Goal: Task Accomplishment & Management: Manage account settings

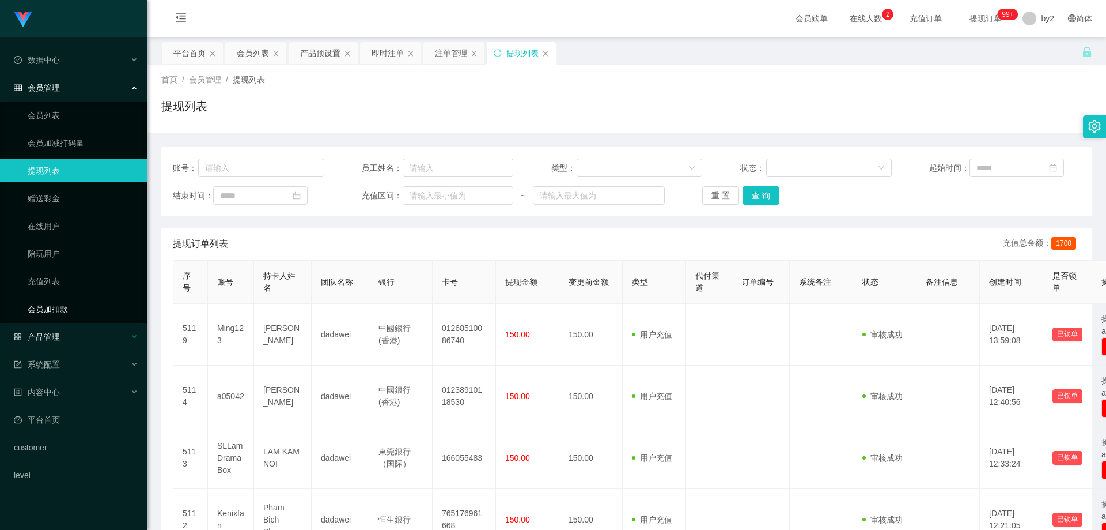
click at [84, 336] on div "产品管理" at bounding box center [74, 336] width 148 height 23
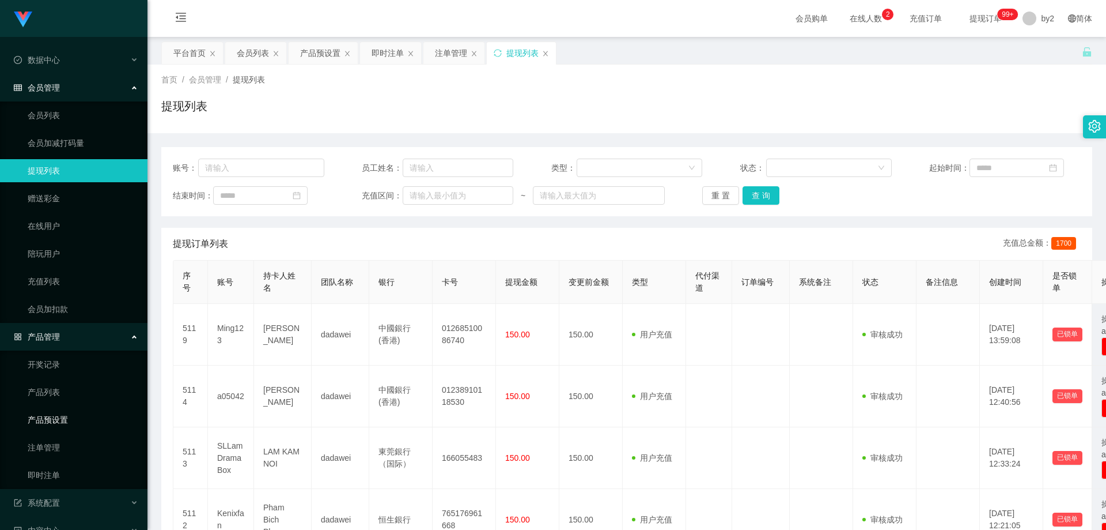
click at [76, 421] on link "产品预设置" at bounding box center [83, 419] width 111 height 23
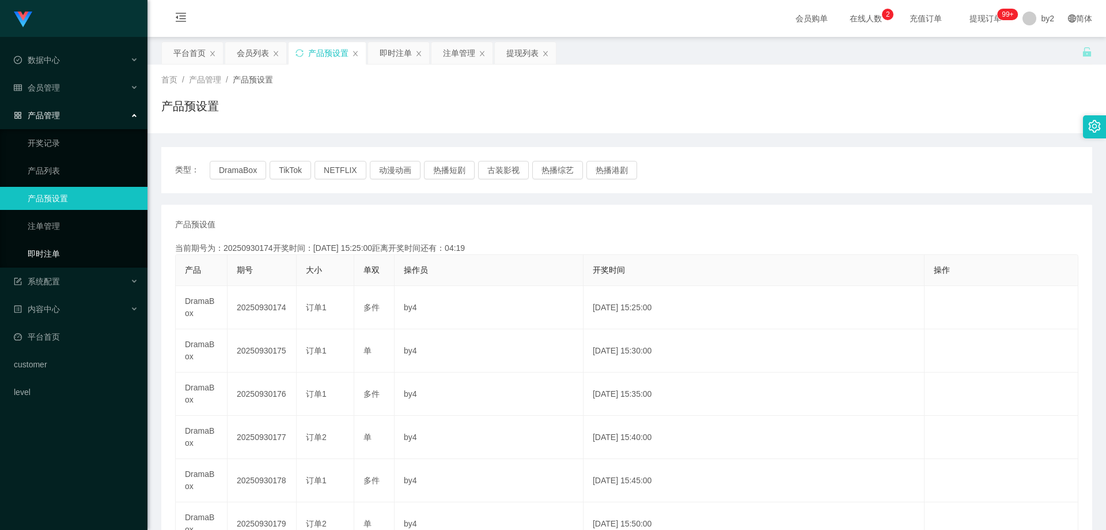
click at [69, 259] on link "即时注单" at bounding box center [83, 253] width 111 height 23
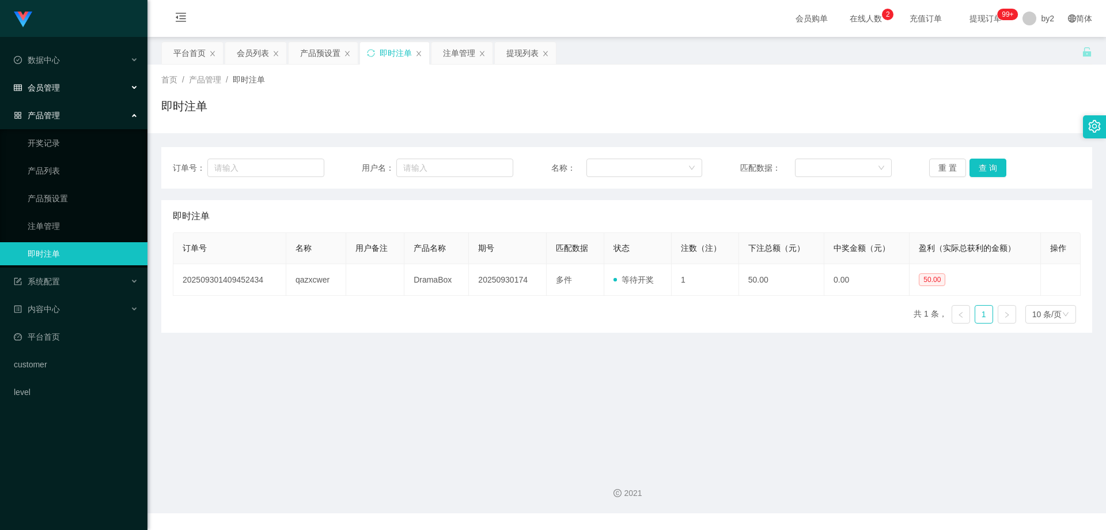
click at [63, 94] on div "会员管理" at bounding box center [74, 87] width 148 height 23
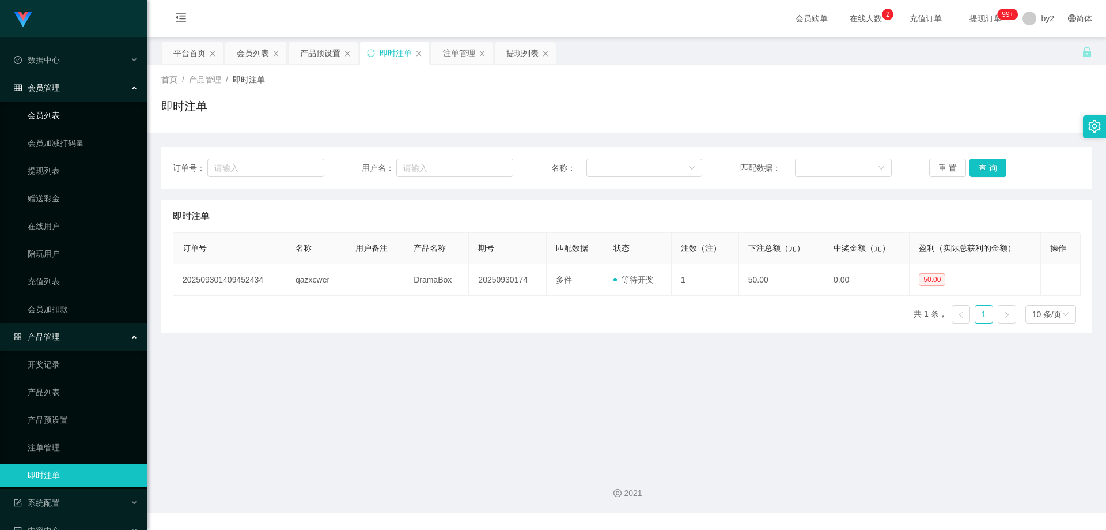
click at [67, 117] on link "会员列表" at bounding box center [83, 115] width 111 height 23
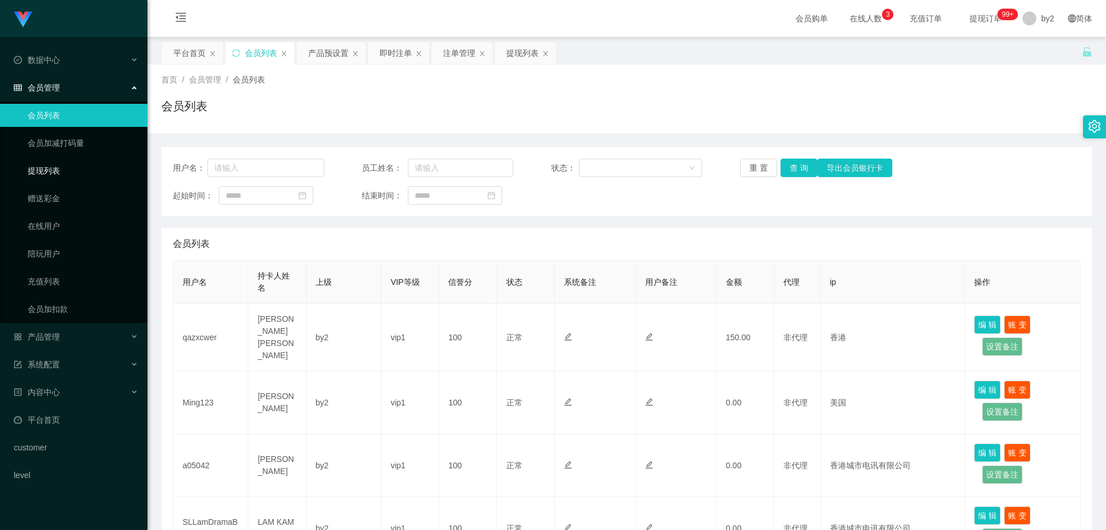
drag, startPoint x: 69, startPoint y: 174, endPoint x: 85, endPoint y: 177, distance: 17.1
click at [69, 174] on link "提现列表" at bounding box center [83, 170] width 111 height 23
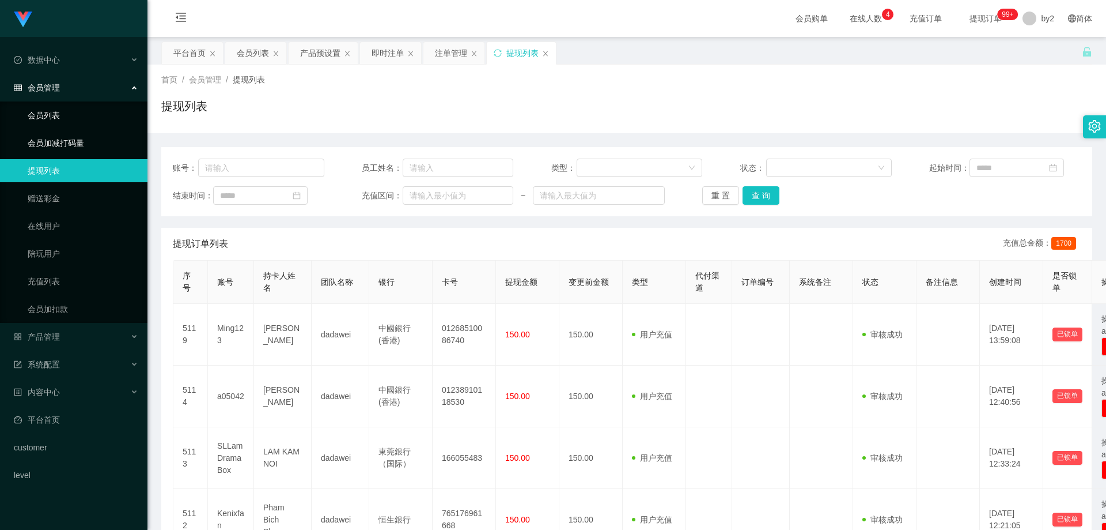
drag, startPoint x: 71, startPoint y: 116, endPoint x: 119, endPoint y: 154, distance: 60.7
click at [71, 116] on link "会员列表" at bounding box center [83, 115] width 111 height 23
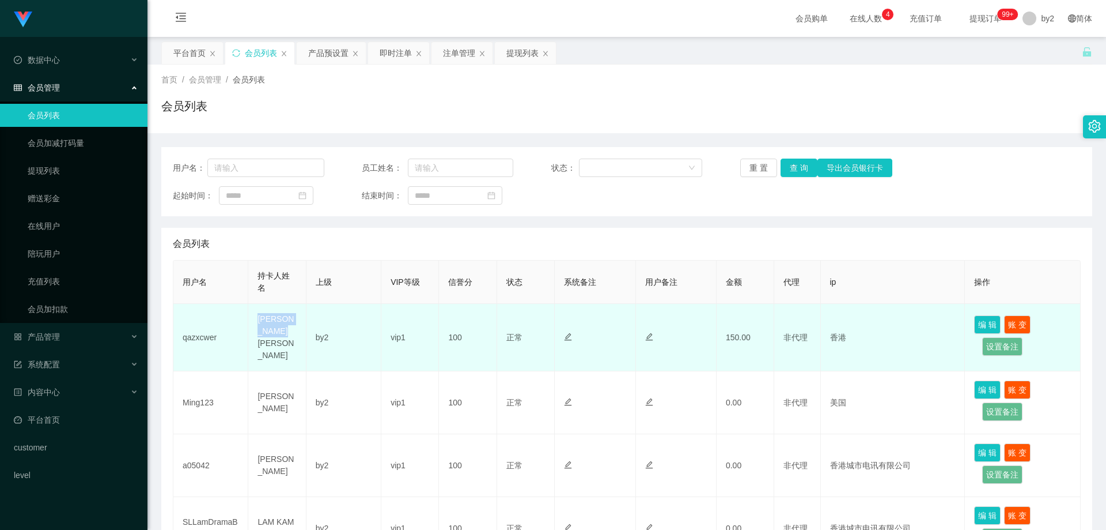
drag, startPoint x: 282, startPoint y: 345, endPoint x: 252, endPoint y: 324, distance: 36.8
click at [252, 324] on td "[PERSON_NAME] [PERSON_NAME]" at bounding box center [277, 337] width 58 height 67
drag, startPoint x: 282, startPoint y: 350, endPoint x: 269, endPoint y: 307, distance: 44.6
click at [282, 349] on td "[PERSON_NAME] [PERSON_NAME]" at bounding box center [277, 337] width 58 height 67
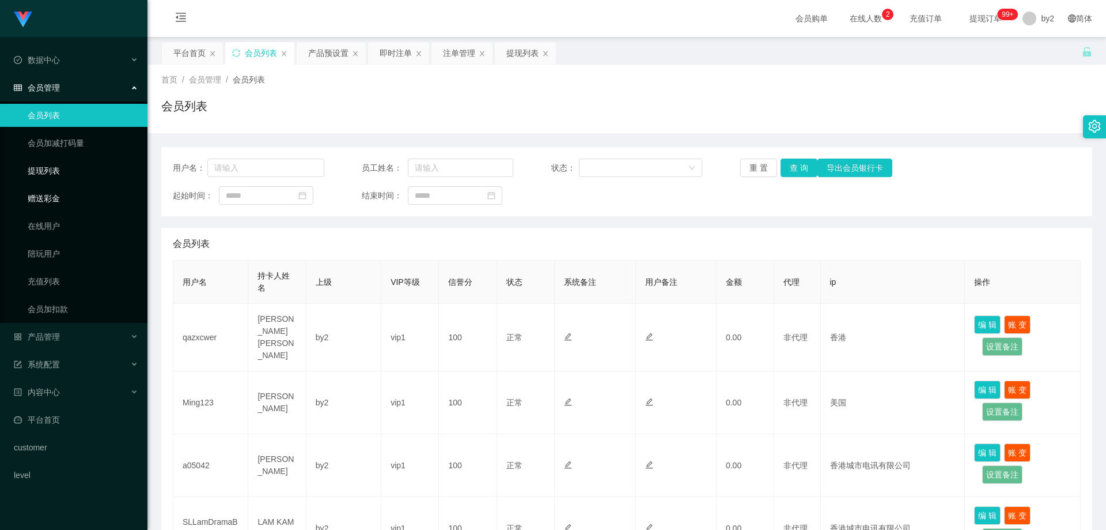
click at [58, 171] on link "提现列表" at bounding box center [83, 170] width 111 height 23
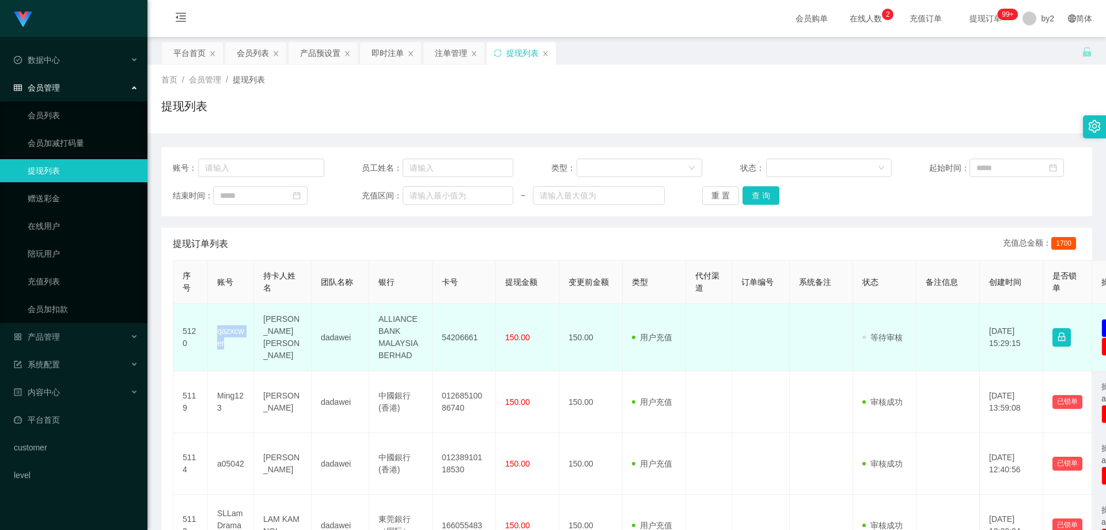
drag, startPoint x: 239, startPoint y: 347, endPoint x: 220, endPoint y: 337, distance: 20.9
click at [216, 334] on td "qazxcwer" at bounding box center [231, 337] width 46 height 67
copy td "qazxcwer"
click at [462, 352] on td "54206661" at bounding box center [464, 337] width 63 height 67
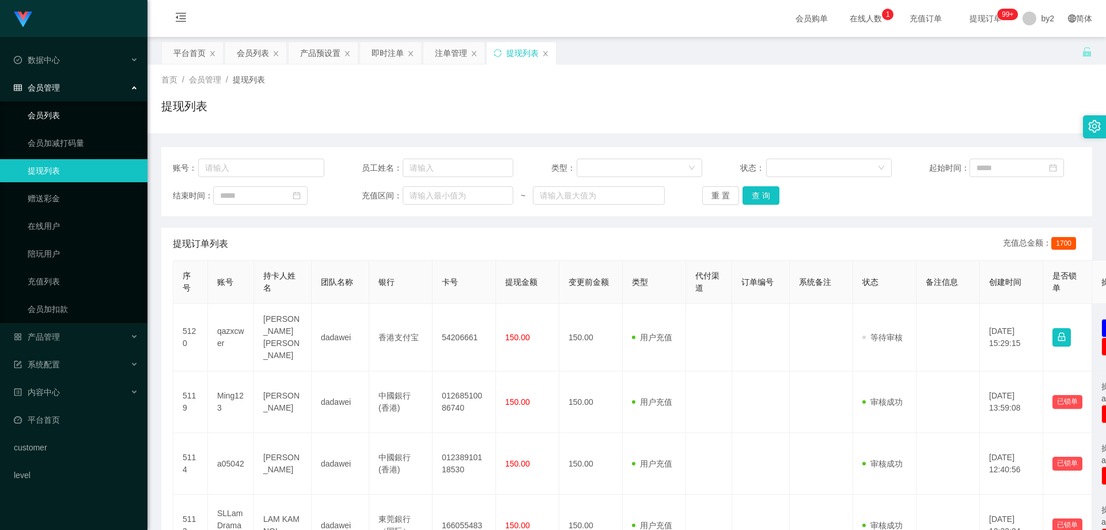
drag, startPoint x: 72, startPoint y: 115, endPoint x: 84, endPoint y: 76, distance: 41.0
click at [72, 115] on link "会员列表" at bounding box center [83, 115] width 111 height 23
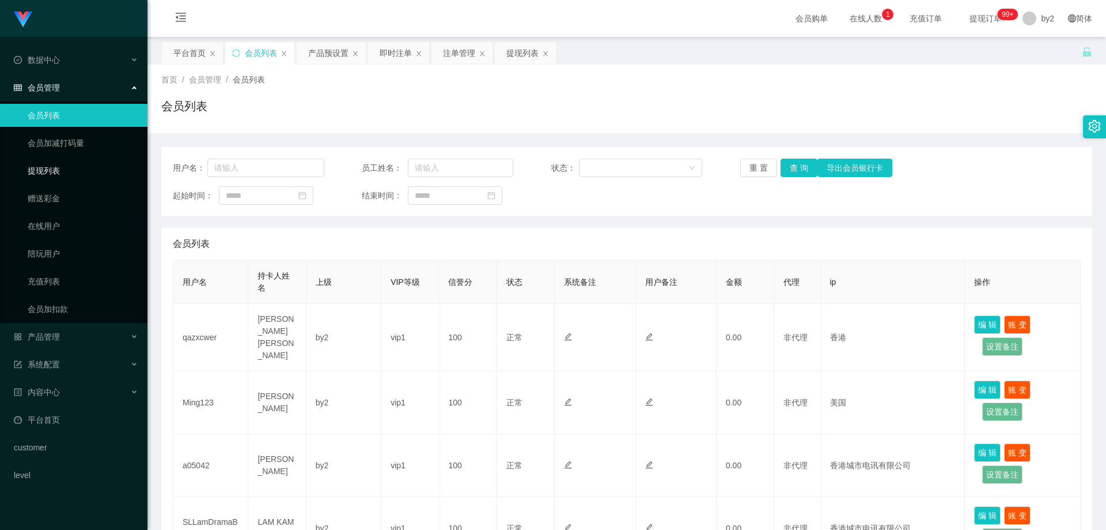
drag, startPoint x: 0, startPoint y: 0, endPoint x: 65, endPoint y: 157, distance: 169.7
click at [65, 171] on link "提现列表" at bounding box center [83, 170] width 111 height 23
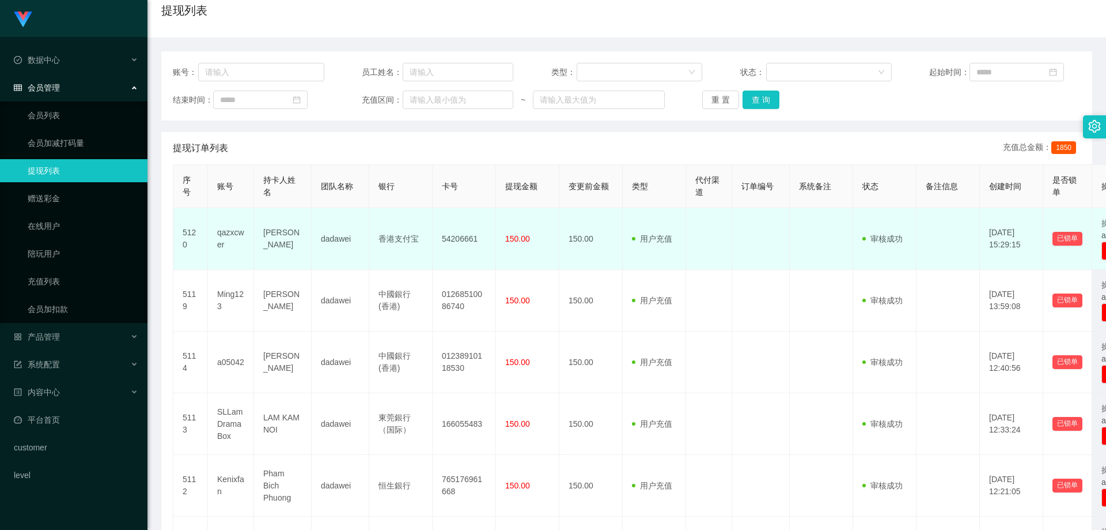
scroll to position [115, 0]
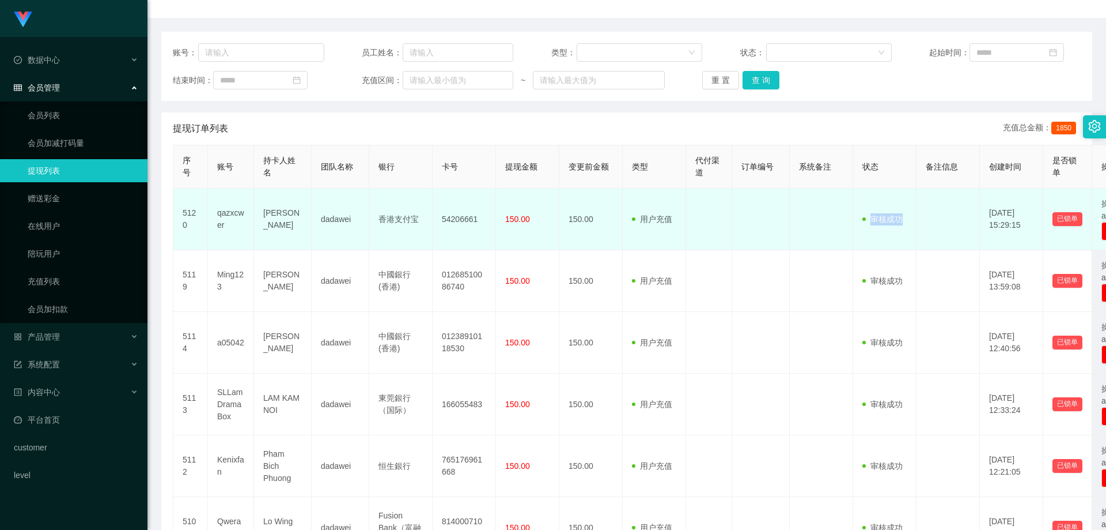
drag, startPoint x: 857, startPoint y: 218, endPoint x: 924, endPoint y: 226, distance: 66.7
click at [923, 226] on tr "5120 qazxcwer Liu Chun ling dadawei 香港支付宝 54206661 150.00 150.00 用户充值 人工扣款 审核驳回…" at bounding box center [667, 219] width 988 height 62
click at [917, 221] on td at bounding box center [948, 219] width 63 height 62
drag, startPoint x: 905, startPoint y: 226, endPoint x: 921, endPoint y: 225, distance: 16.7
click at [921, 225] on tr "5120 qazxcwer Liu Chun ling dadawei 香港支付宝 54206661 150.00 150.00 用户充值 人工扣款 审核驳回…" at bounding box center [667, 219] width 988 height 62
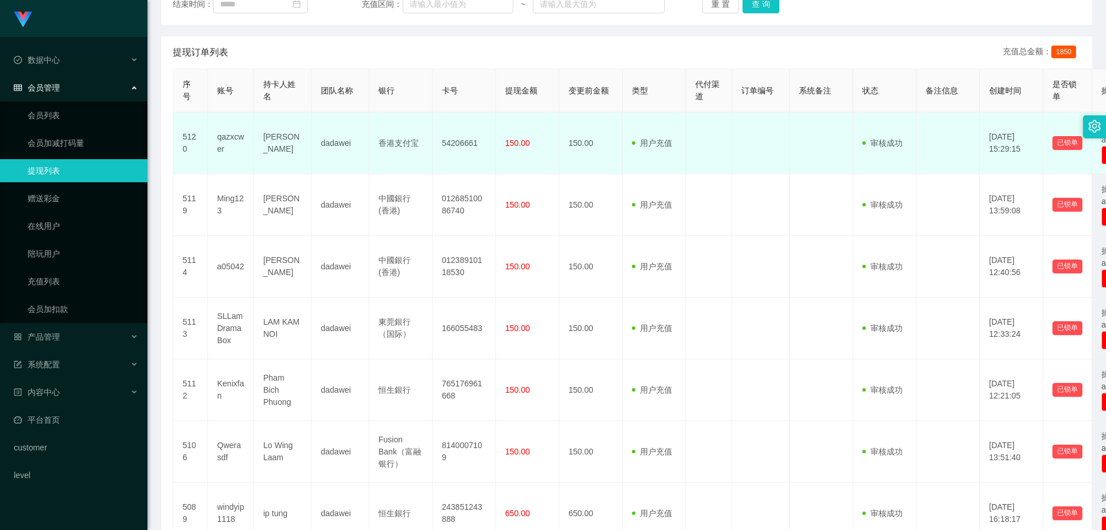
scroll to position [173, 0]
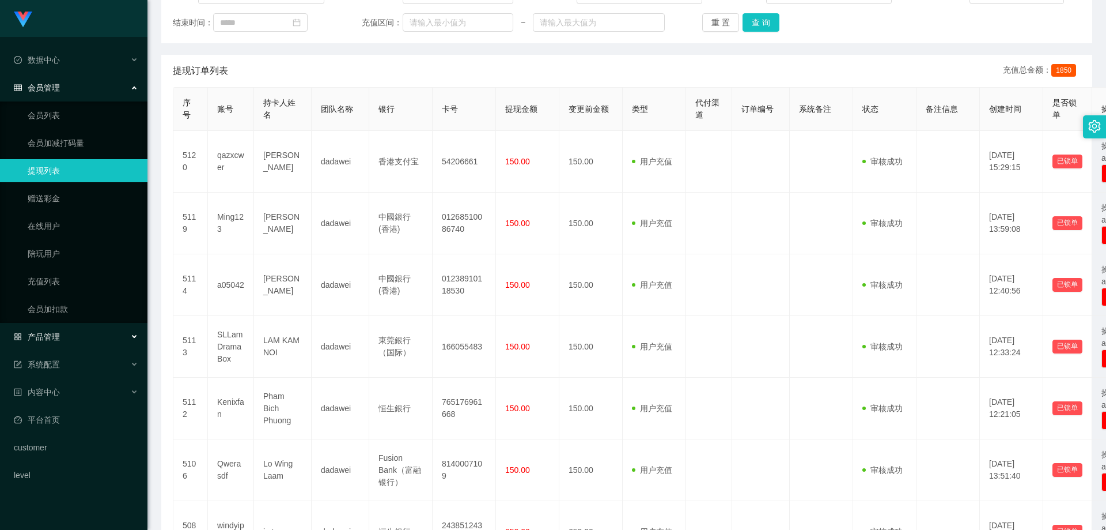
click at [73, 334] on div "产品管理" at bounding box center [74, 336] width 148 height 23
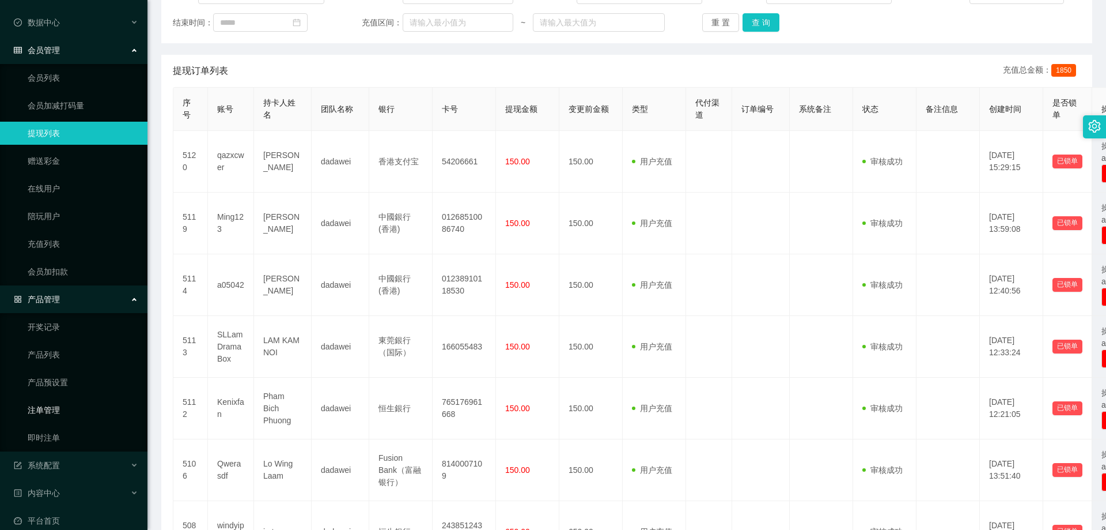
scroll to position [58, 0]
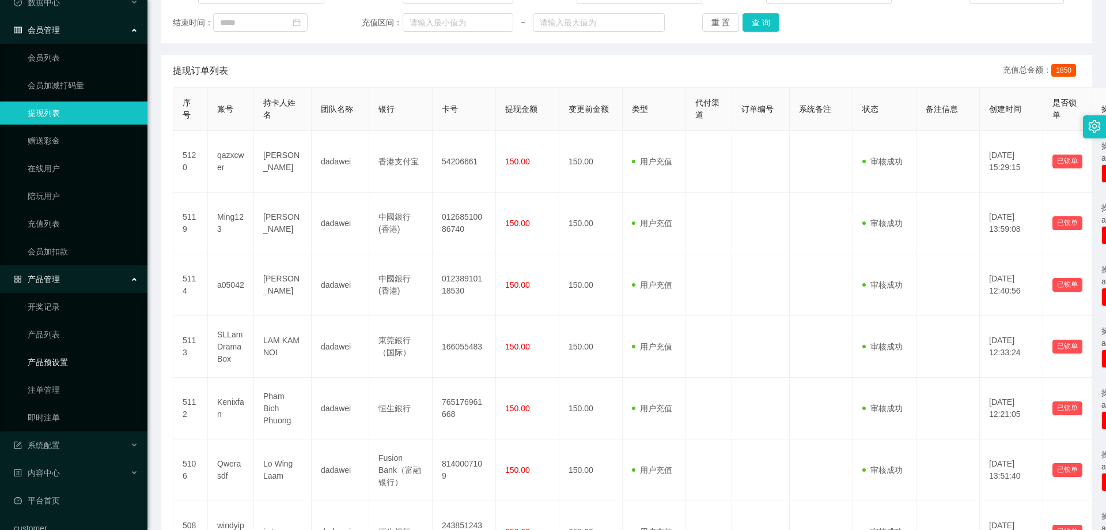
click at [68, 361] on link "产品预设置" at bounding box center [83, 361] width 111 height 23
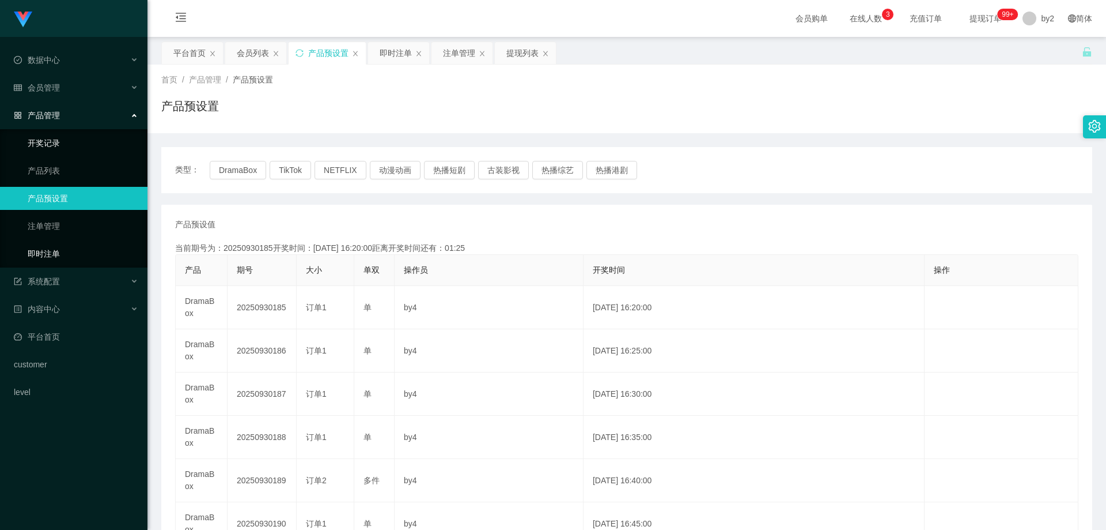
drag, startPoint x: 69, startPoint y: 255, endPoint x: 114, endPoint y: 133, distance: 130.2
click at [69, 255] on link "即时注单" at bounding box center [83, 253] width 111 height 23
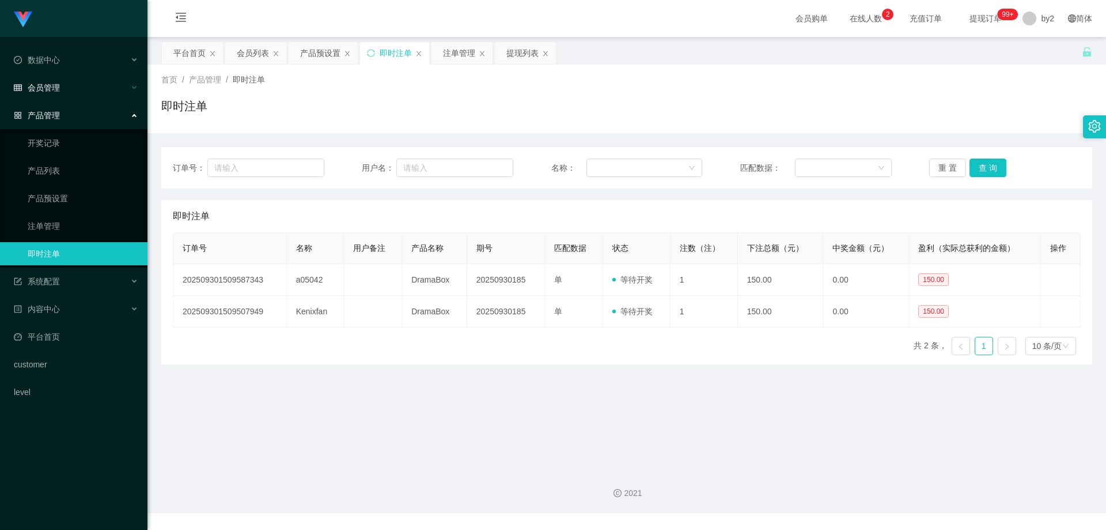
click at [78, 96] on div "会员管理" at bounding box center [74, 87] width 148 height 23
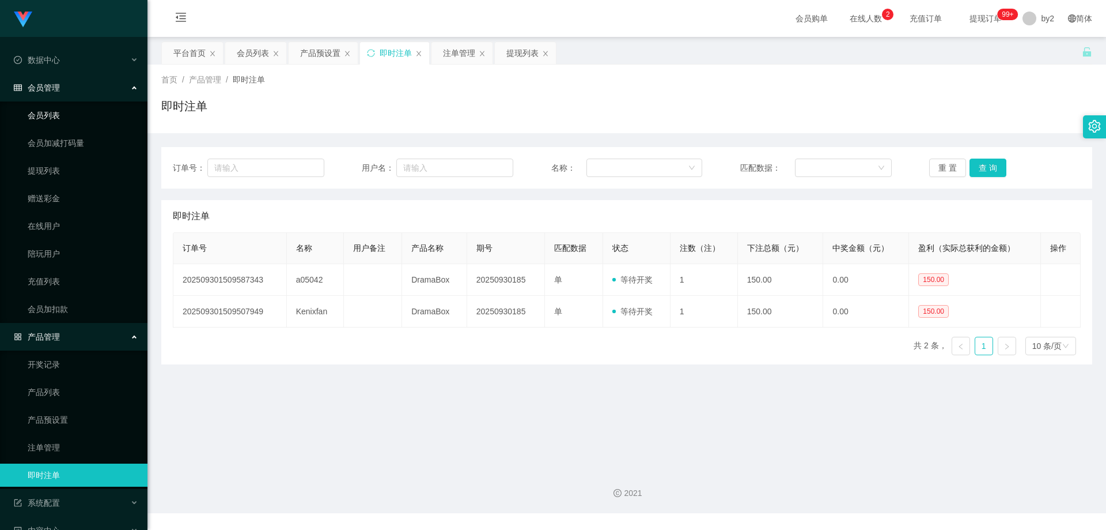
click at [57, 109] on link "会员列表" at bounding box center [83, 115] width 111 height 23
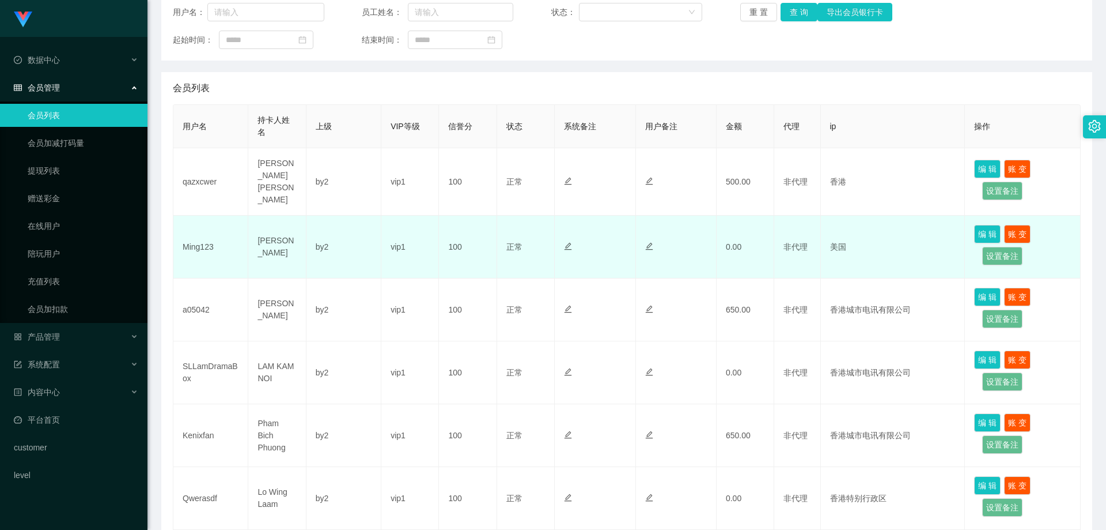
scroll to position [173, 0]
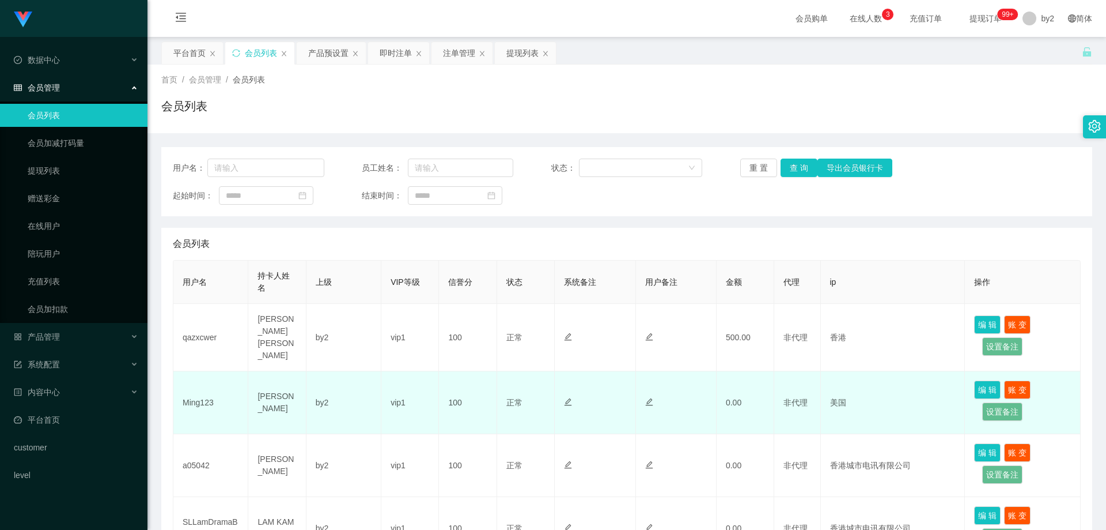
scroll to position [230, 0]
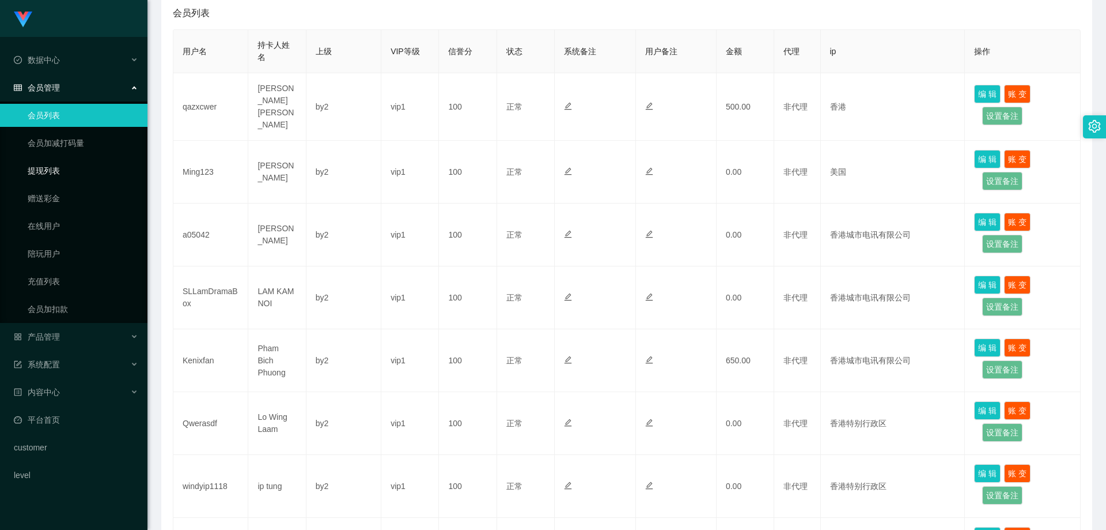
drag, startPoint x: 65, startPoint y: 169, endPoint x: 77, endPoint y: 172, distance: 12.4
click at [65, 169] on link "提现列表" at bounding box center [83, 170] width 111 height 23
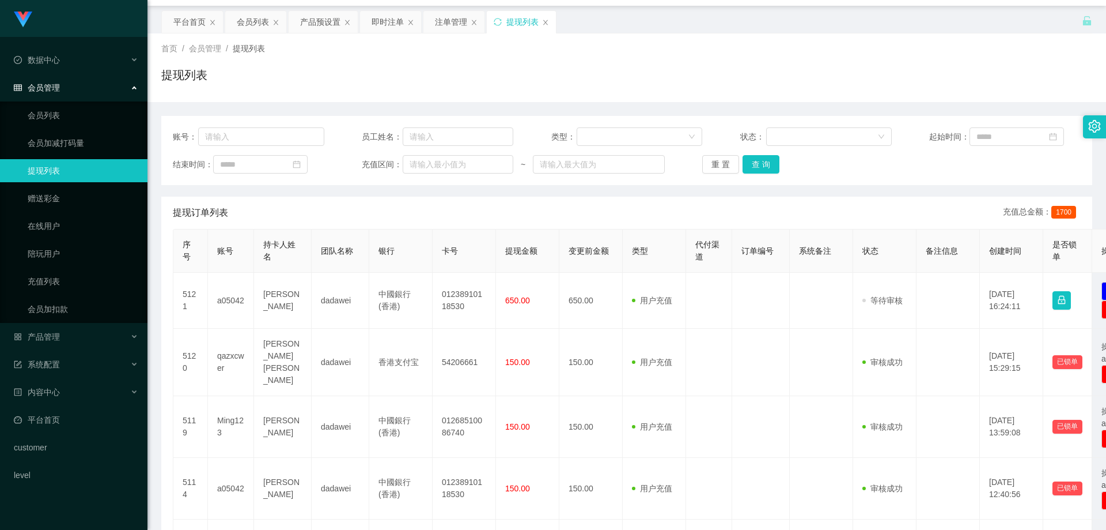
scroll to position [58, 0]
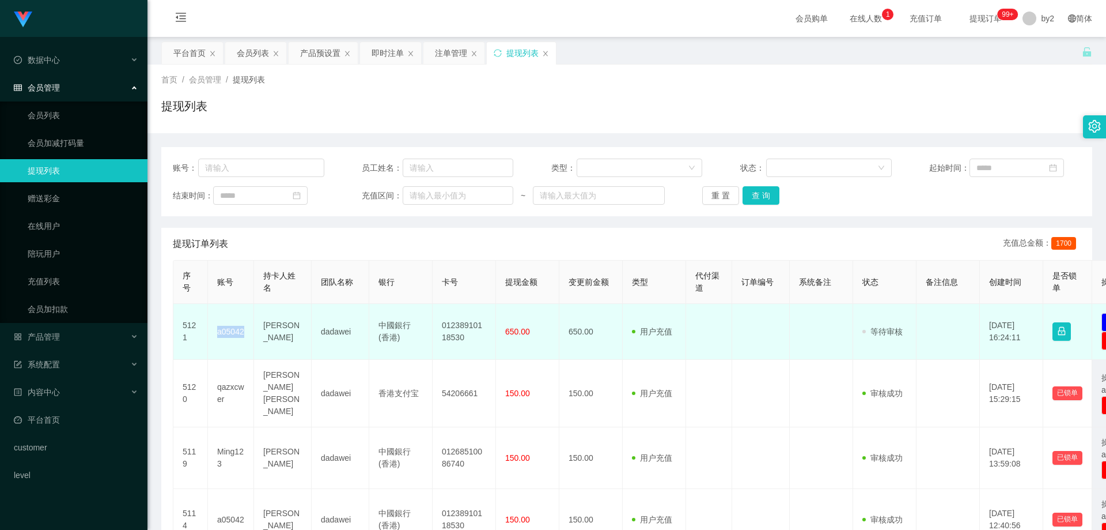
click at [213, 335] on td "a05042" at bounding box center [231, 332] width 46 height 56
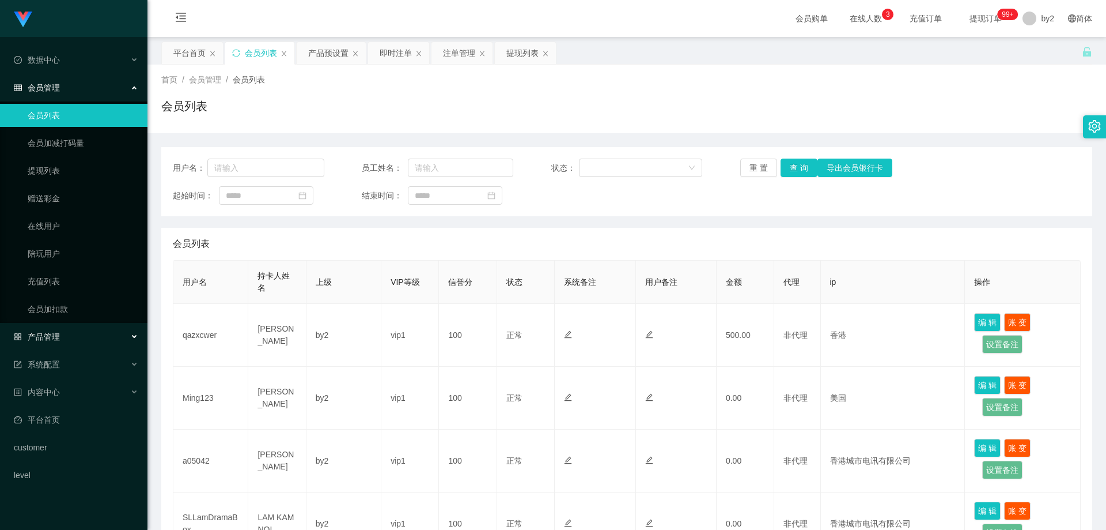
click at [85, 338] on div "产品管理" at bounding box center [74, 336] width 148 height 23
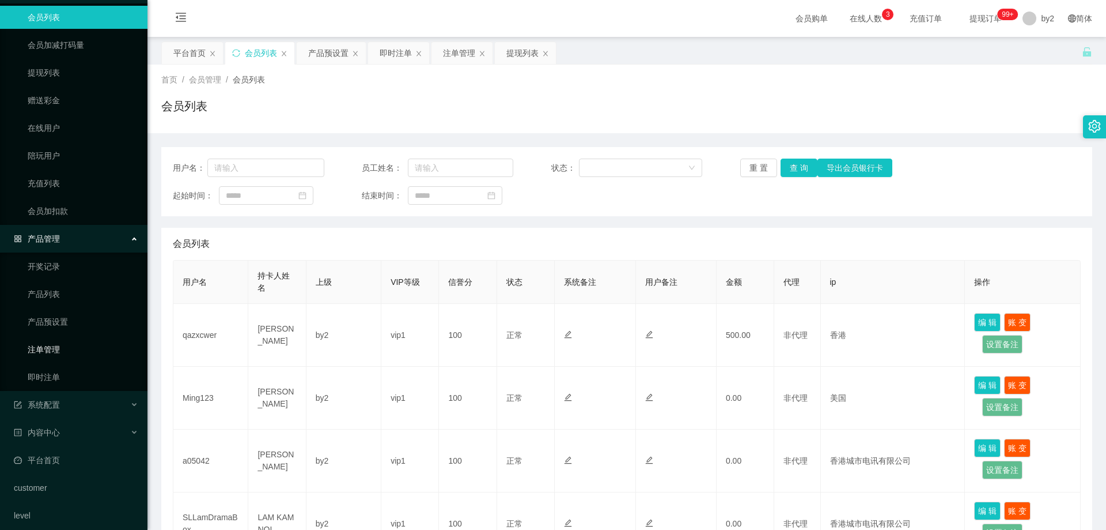
scroll to position [107, 0]
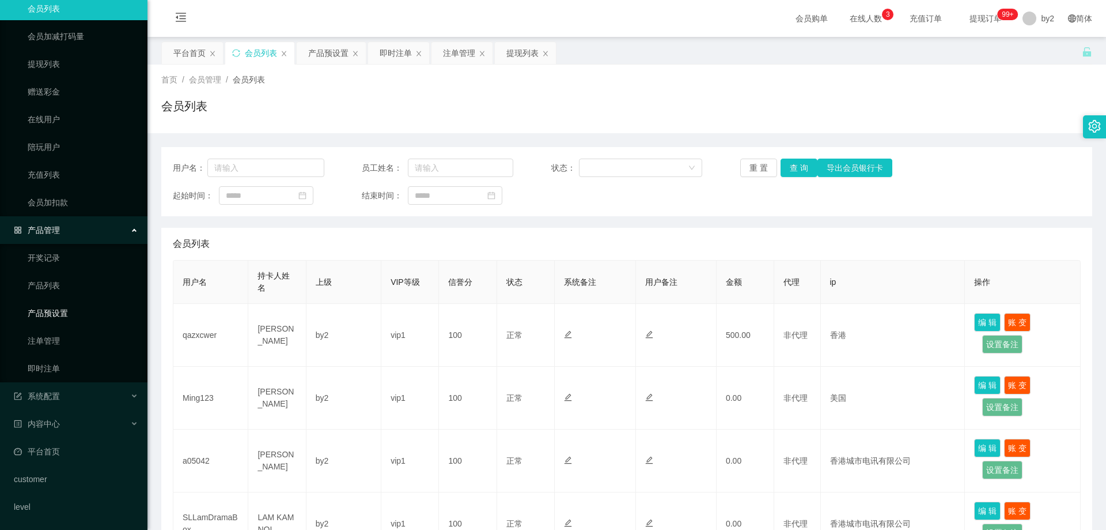
click at [62, 321] on link "产品预设置" at bounding box center [83, 312] width 111 height 23
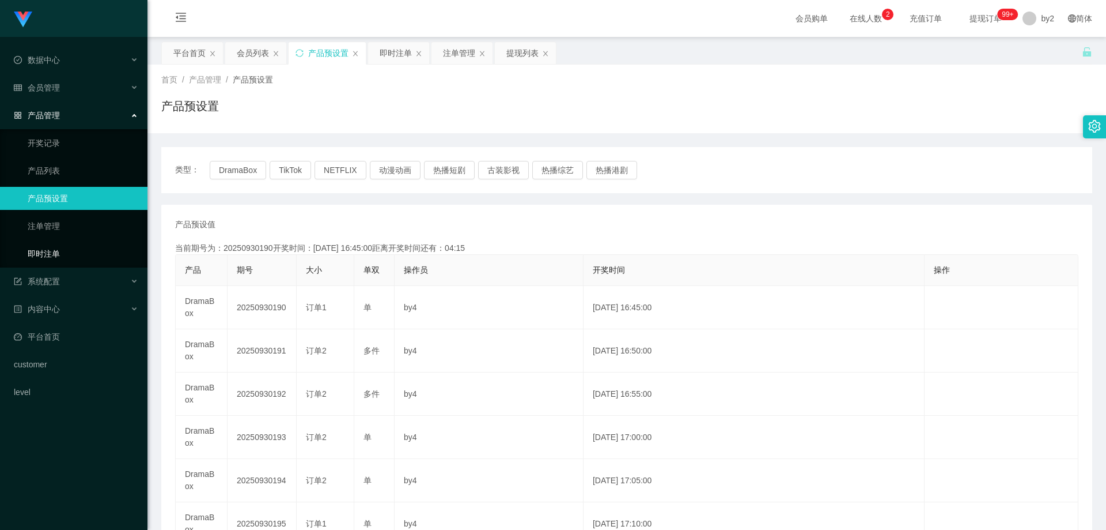
click at [67, 249] on link "即时注单" at bounding box center [83, 253] width 111 height 23
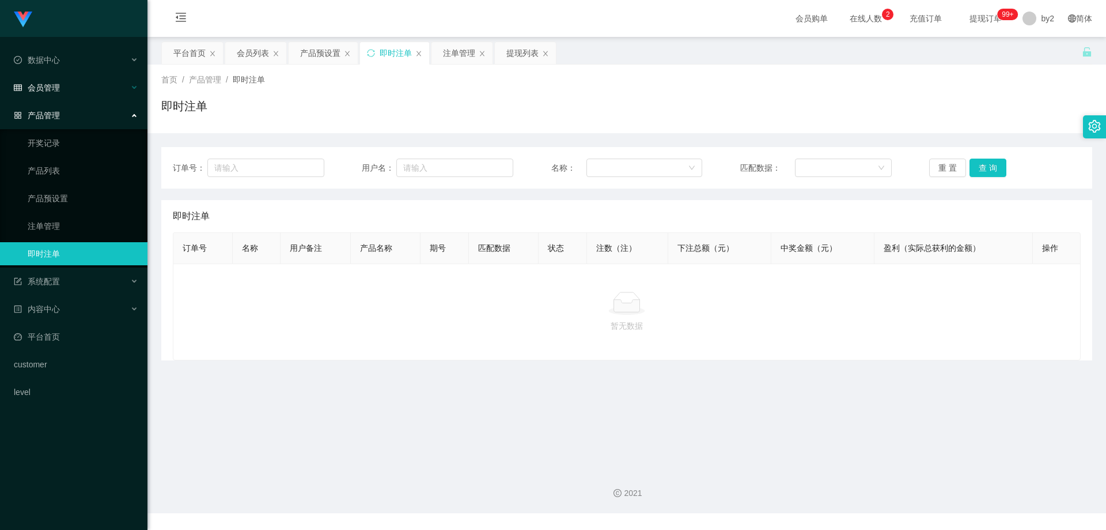
click at [64, 90] on div "会员管理" at bounding box center [74, 87] width 148 height 23
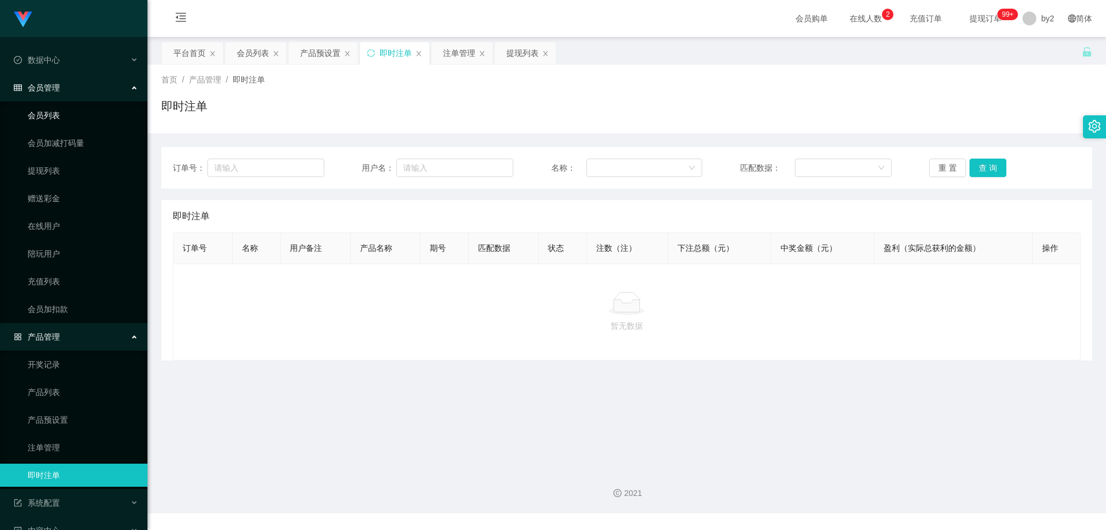
click at [70, 122] on link "会员列表" at bounding box center [83, 115] width 111 height 23
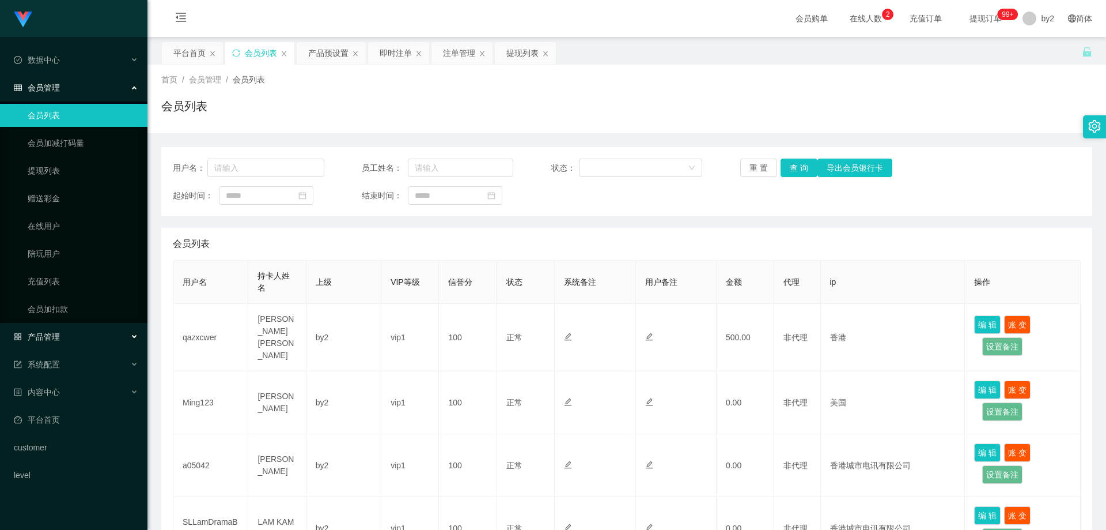
click at [77, 334] on div "产品管理" at bounding box center [74, 336] width 148 height 23
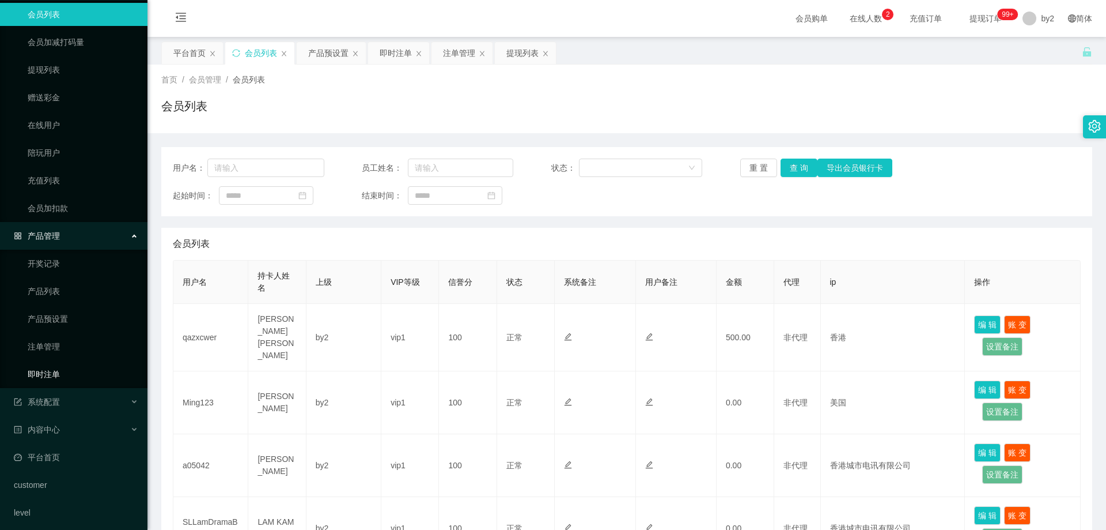
scroll to position [107, 0]
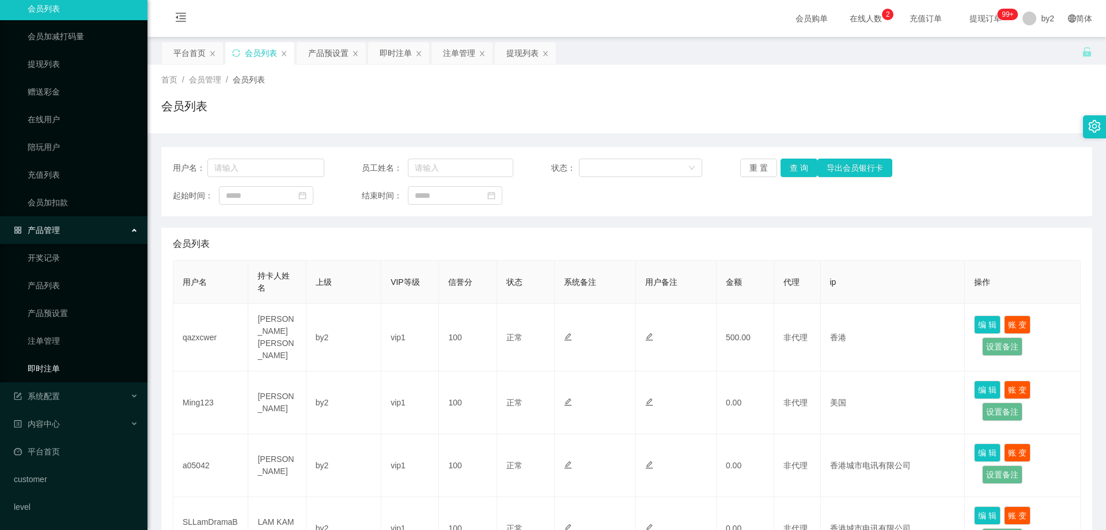
click at [67, 368] on link "即时注单" at bounding box center [83, 368] width 111 height 23
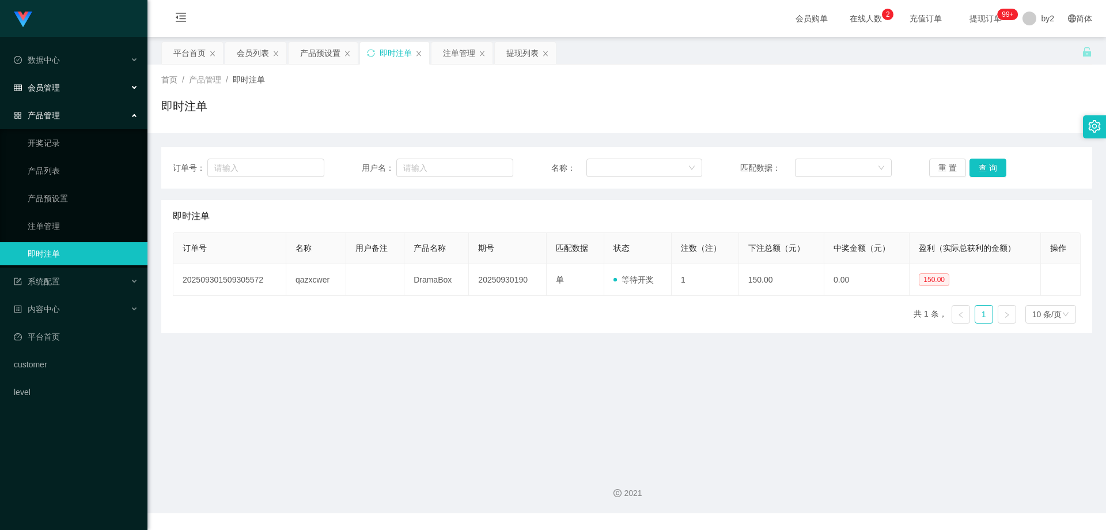
drag, startPoint x: 55, startPoint y: 87, endPoint x: 61, endPoint y: 97, distance: 11.4
click at [55, 87] on span "会员管理" at bounding box center [37, 87] width 46 height 9
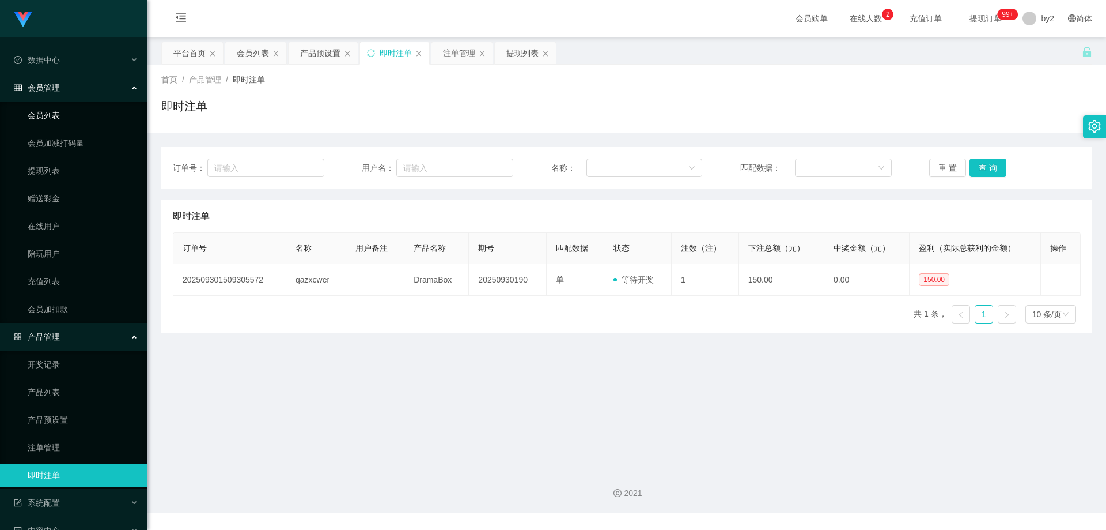
click at [64, 107] on link "会员列表" at bounding box center [83, 115] width 111 height 23
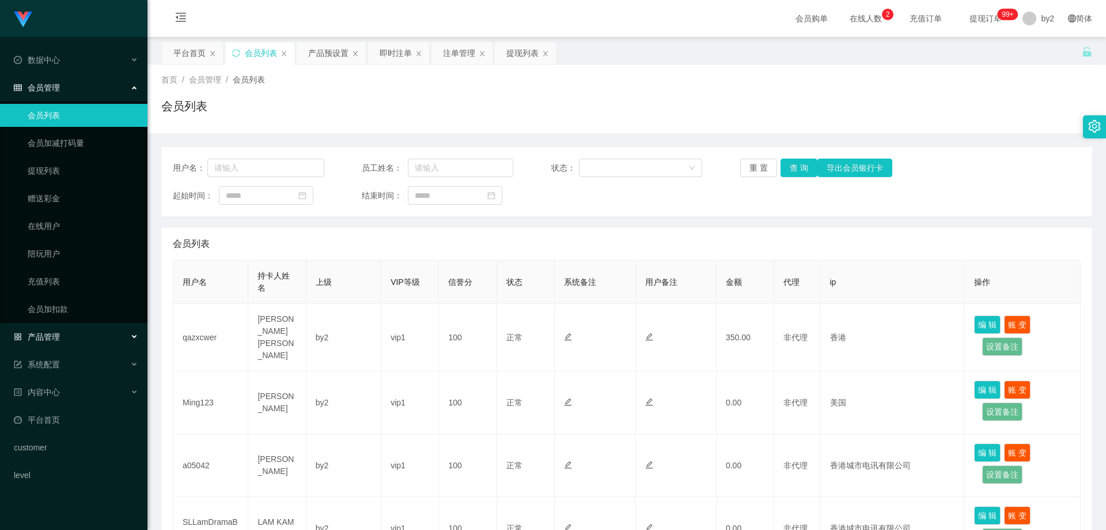
click at [81, 339] on div "产品管理" at bounding box center [74, 336] width 148 height 23
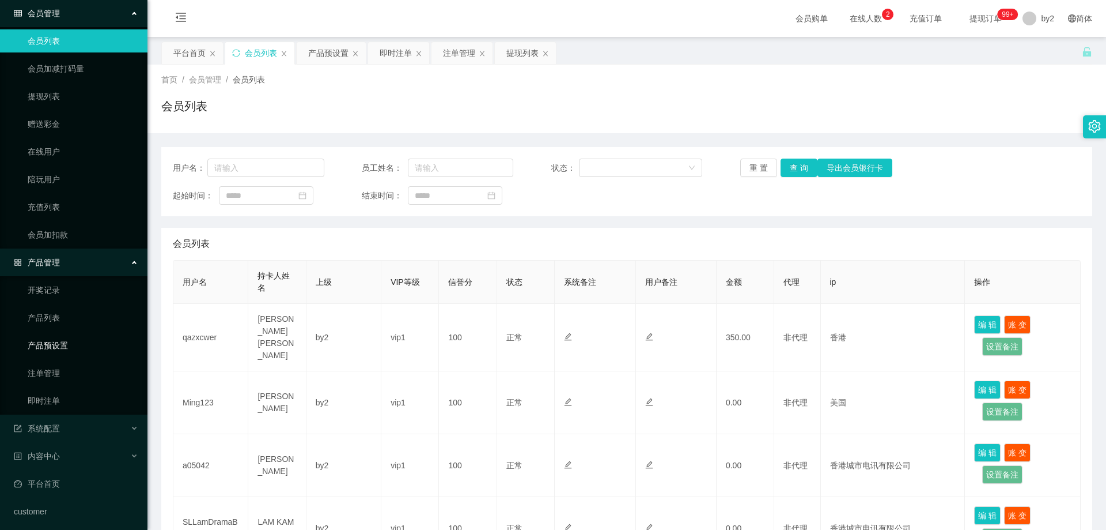
scroll to position [49, 0]
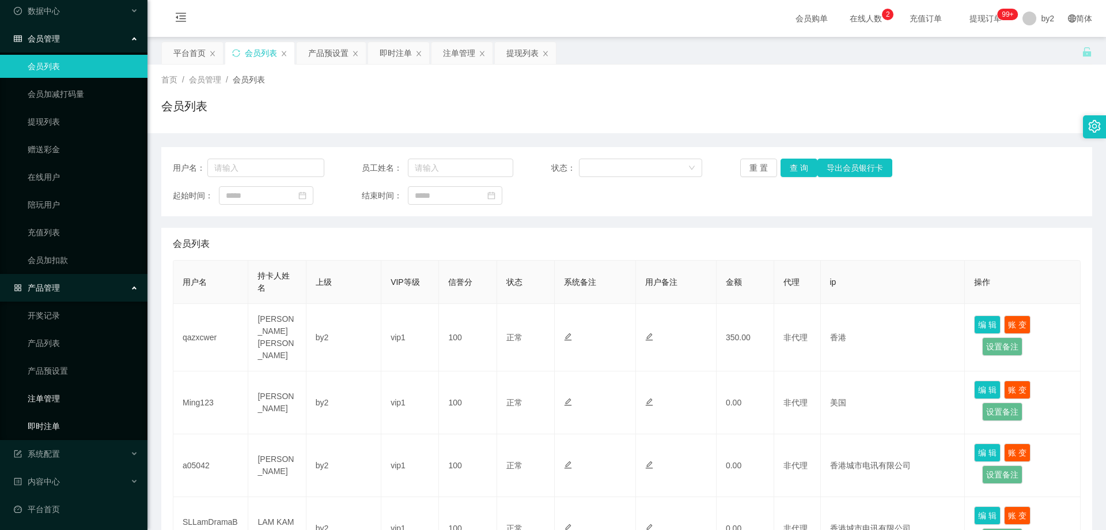
click at [68, 424] on link "即时注单" at bounding box center [83, 425] width 111 height 23
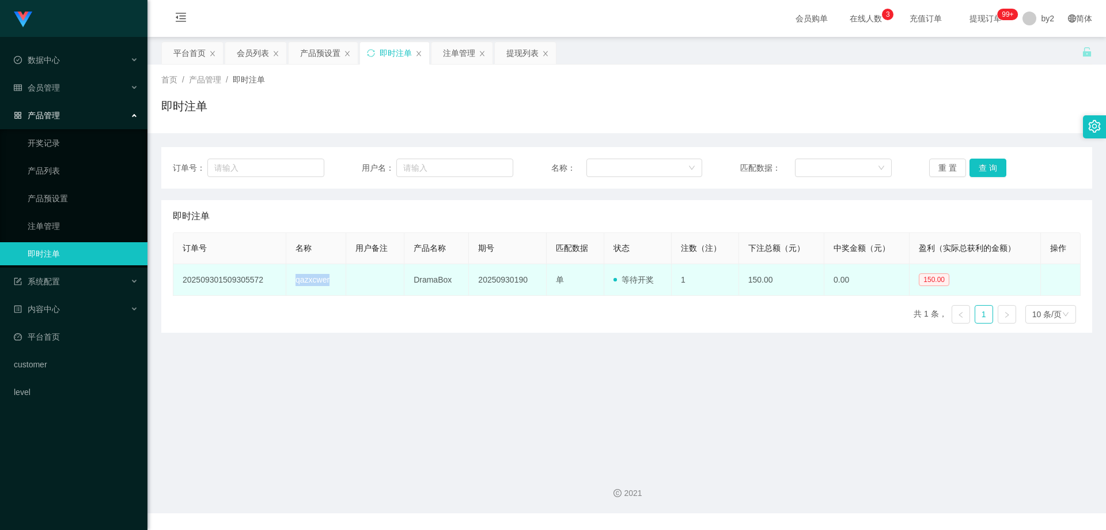
drag, startPoint x: 327, startPoint y: 283, endPoint x: 291, endPoint y: 279, distance: 35.9
click at [291, 280] on td "qazxcwer" at bounding box center [316, 280] width 60 height 32
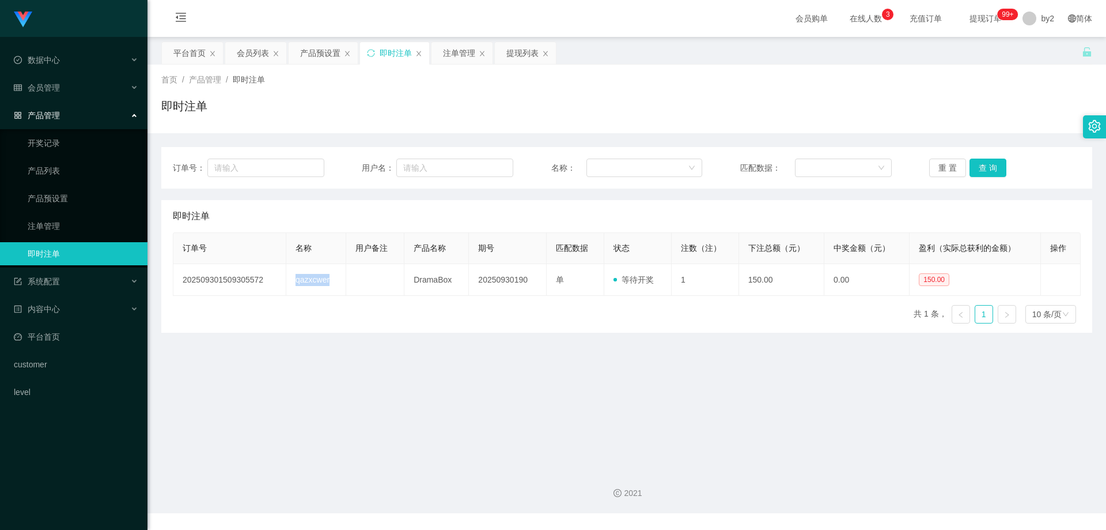
copy td "qazxcwer"
drag, startPoint x: 103, startPoint y: 195, endPoint x: 134, endPoint y: 199, distance: 31.4
click at [103, 195] on link "产品预设置" at bounding box center [83, 198] width 111 height 23
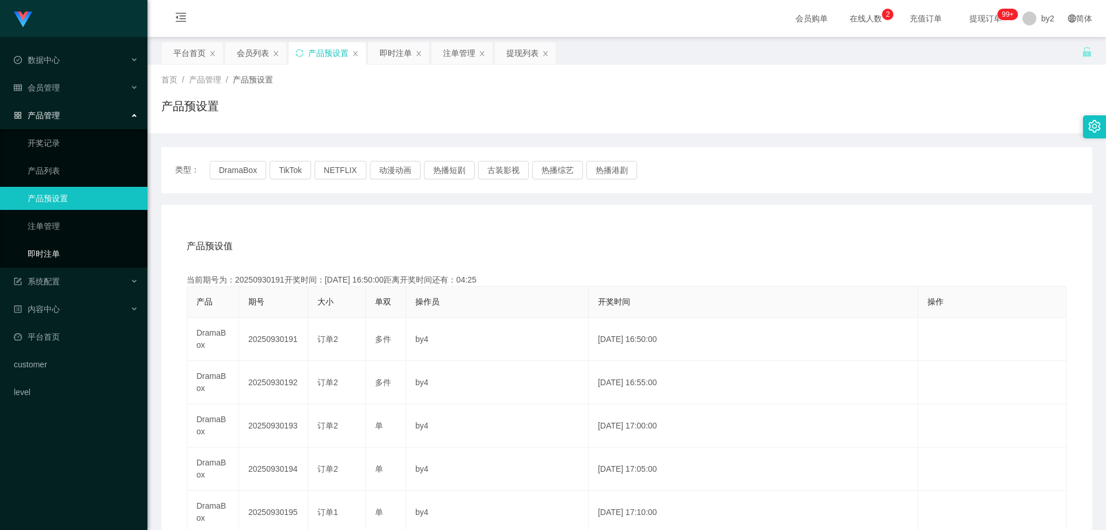
click at [75, 257] on link "即时注单" at bounding box center [83, 253] width 111 height 23
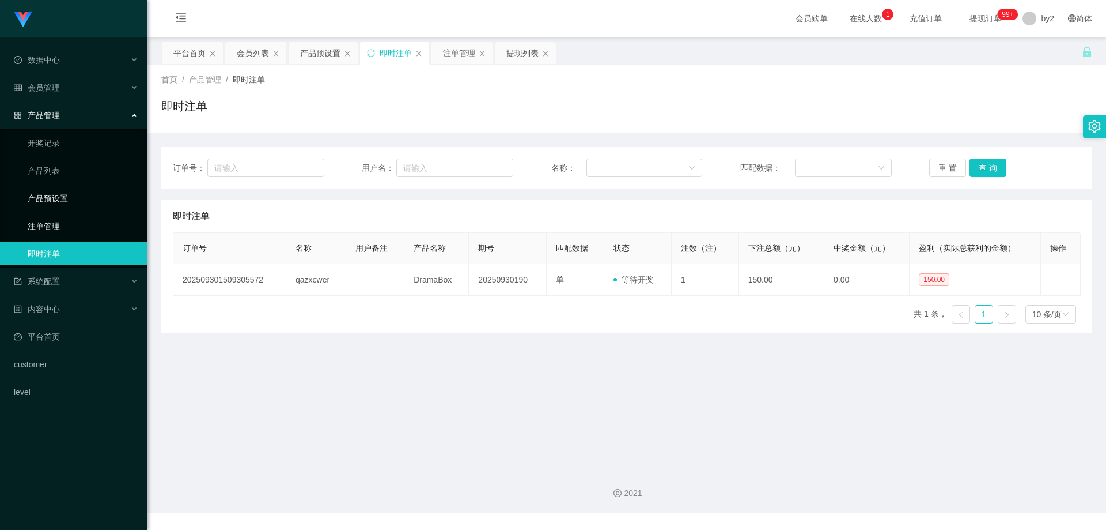
click at [74, 228] on link "注单管理" at bounding box center [83, 225] width 111 height 23
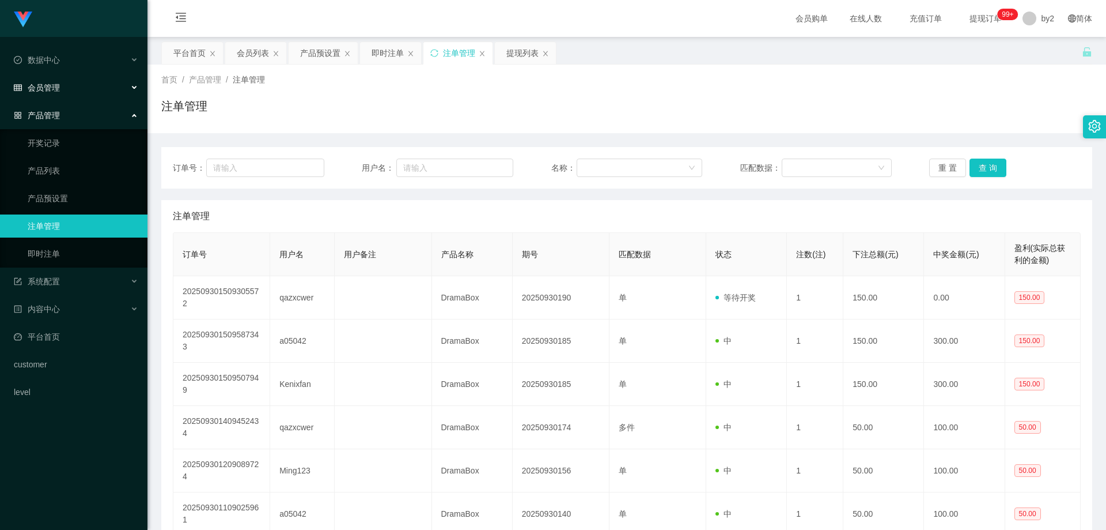
click at [56, 86] on span "会员管理" at bounding box center [37, 87] width 46 height 9
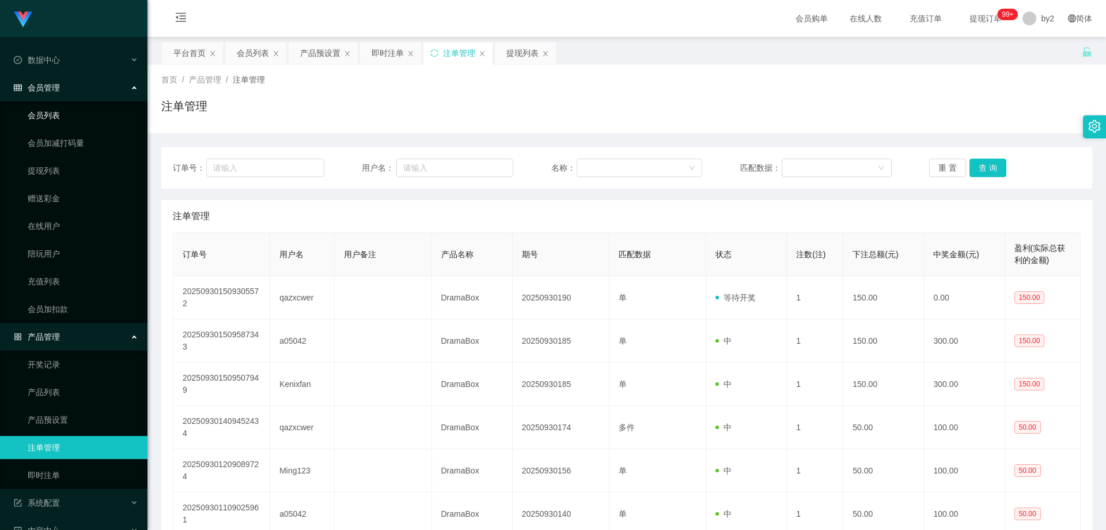
click at [65, 115] on link "会员列表" at bounding box center [83, 115] width 111 height 23
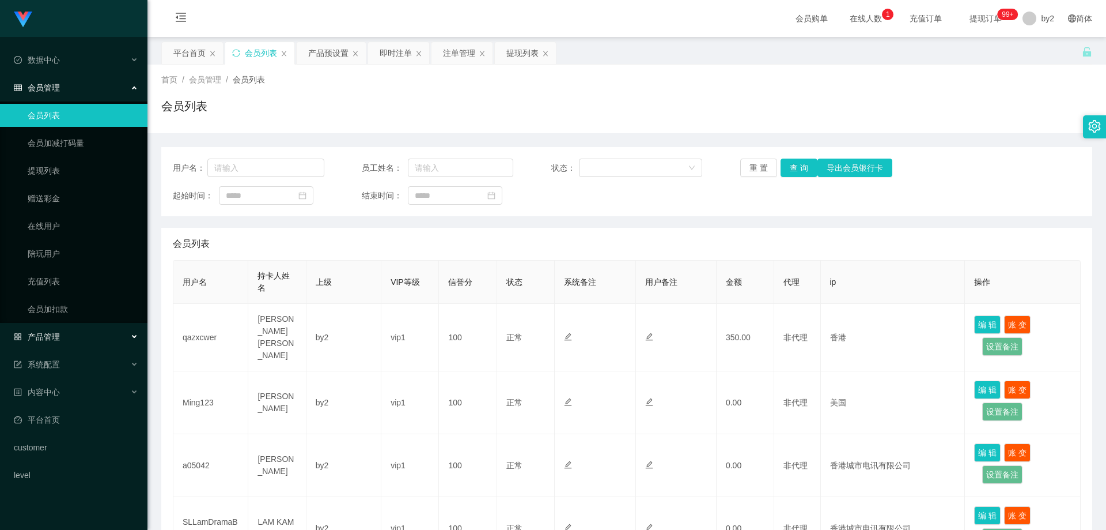
click at [84, 338] on div "产品管理" at bounding box center [74, 336] width 148 height 23
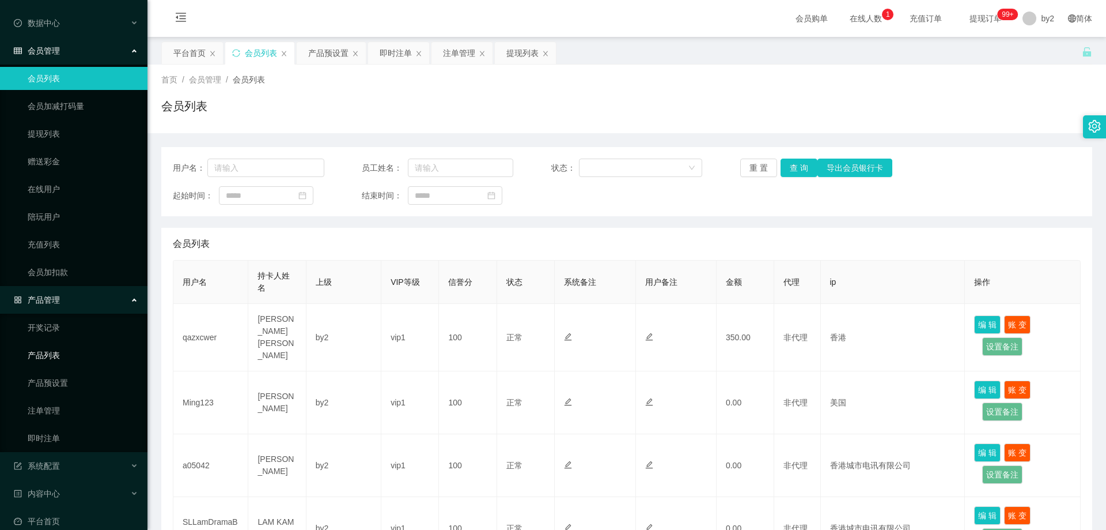
scroll to position [58, 0]
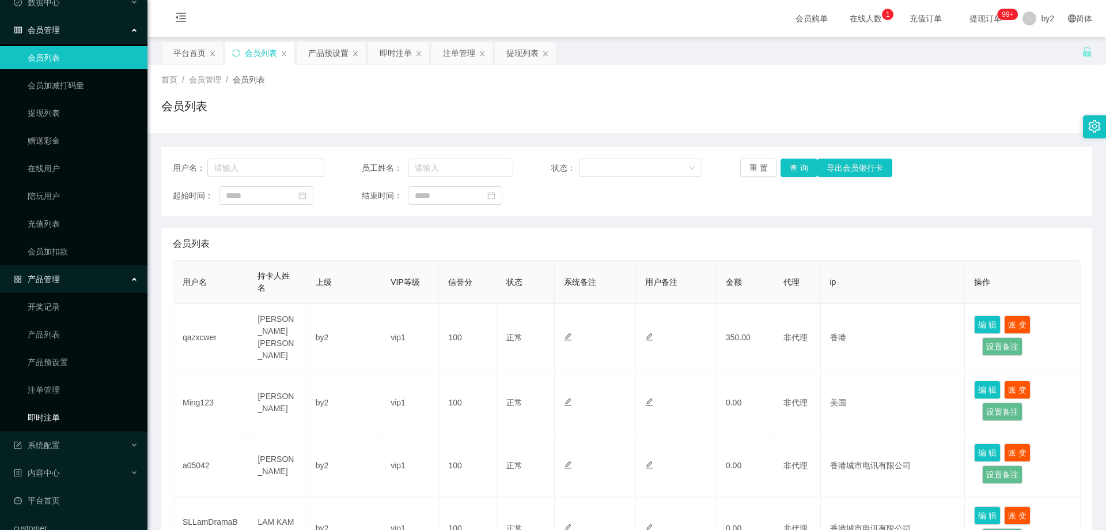
click at [68, 419] on link "即时注单" at bounding box center [83, 417] width 111 height 23
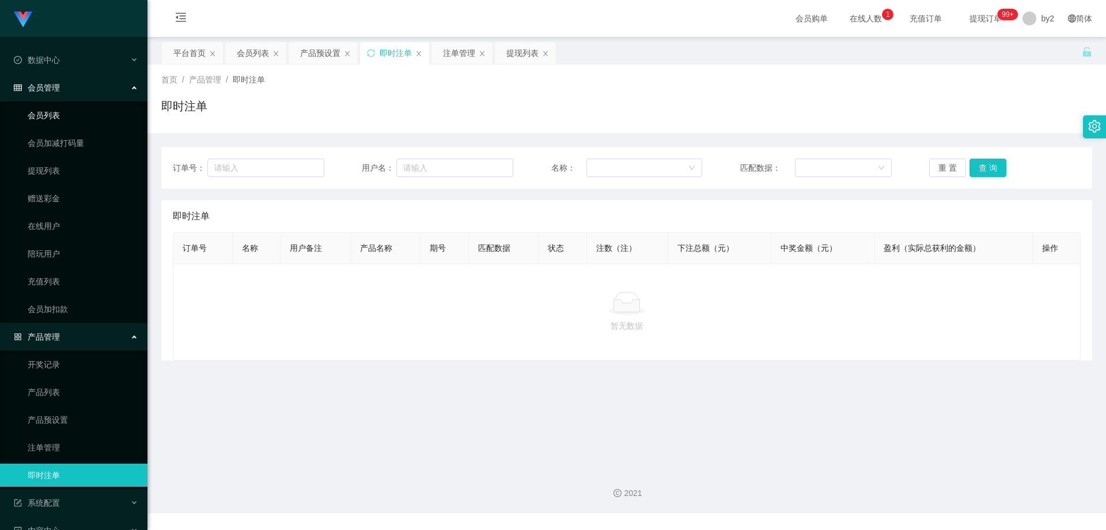
click at [60, 124] on link "会员列表" at bounding box center [83, 115] width 111 height 23
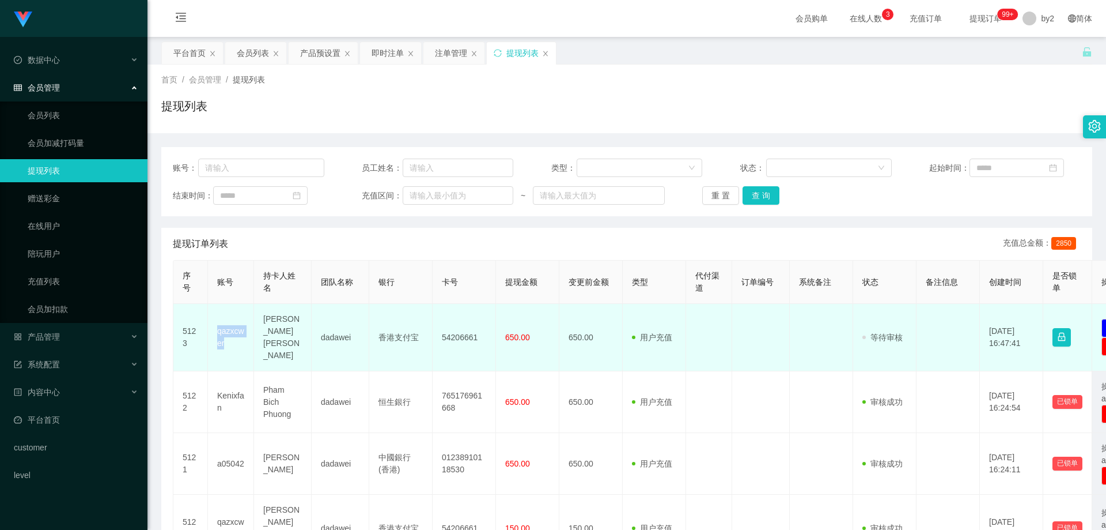
drag, startPoint x: 243, startPoint y: 347, endPoint x: 215, endPoint y: 327, distance: 34.2
click at [215, 327] on td "qazxcwer" at bounding box center [231, 337] width 46 height 67
copy td "qazxcwer"
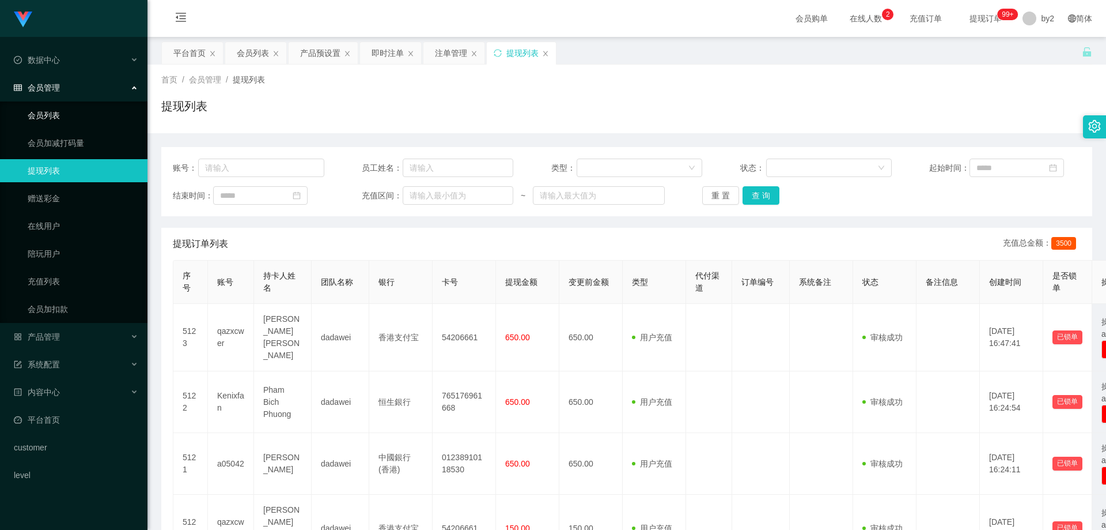
drag, startPoint x: 46, startPoint y: 111, endPoint x: 267, endPoint y: 135, distance: 222.6
click at [46, 111] on link "会员列表" at bounding box center [83, 115] width 111 height 23
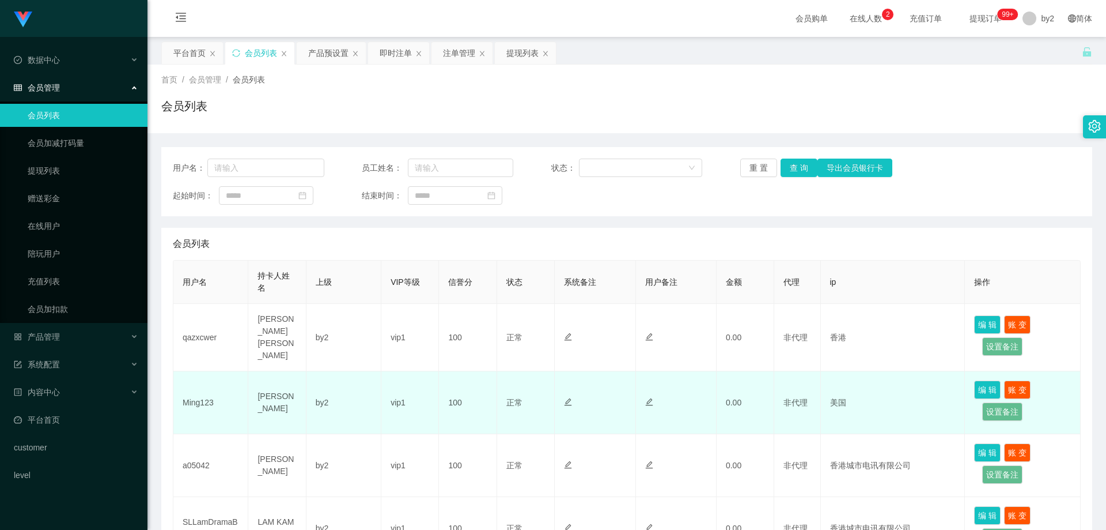
click at [226, 404] on td "Ming123" at bounding box center [210, 402] width 75 height 63
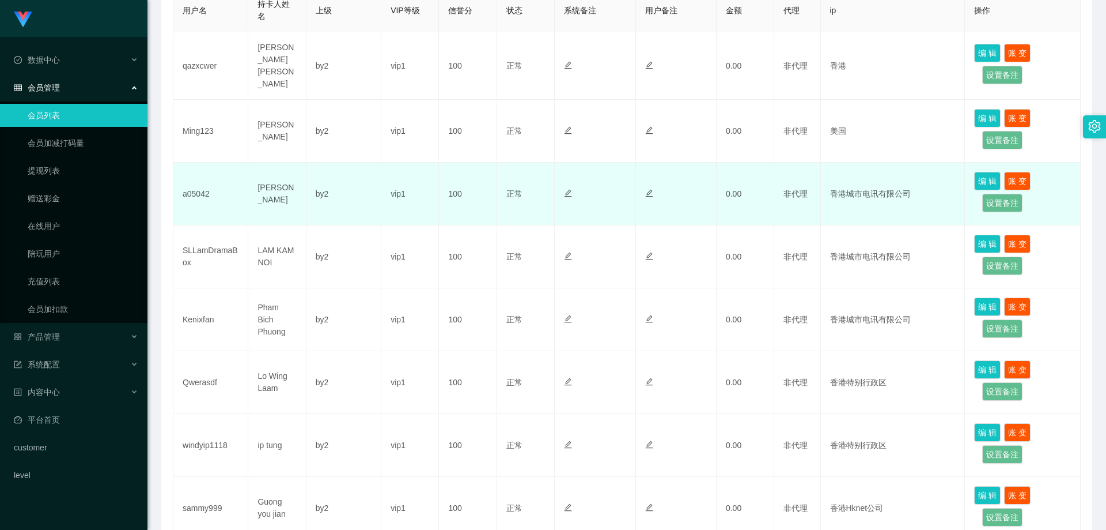
scroll to position [288, 0]
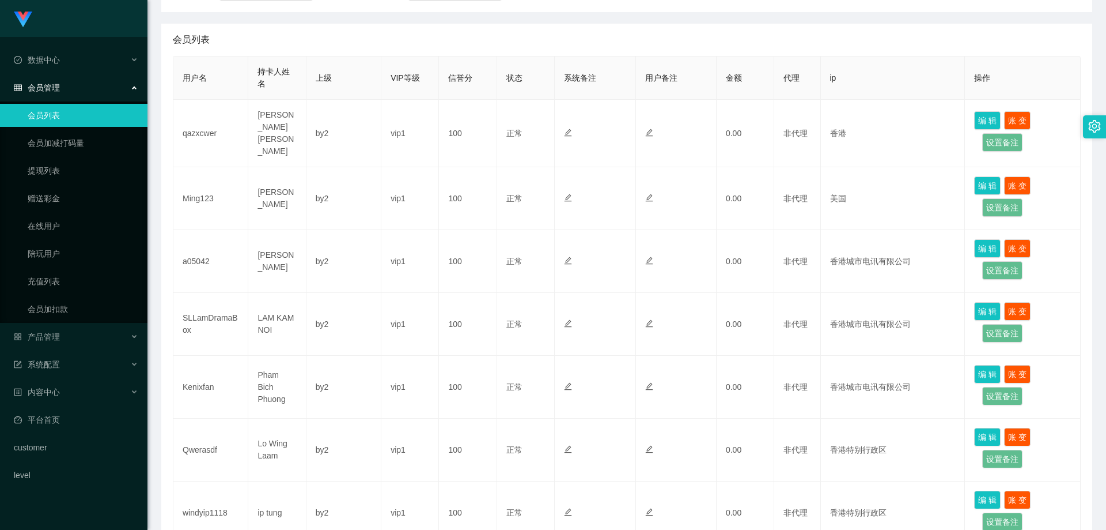
scroll to position [173, 0]
